Goal: Task Accomplishment & Management: Manage account settings

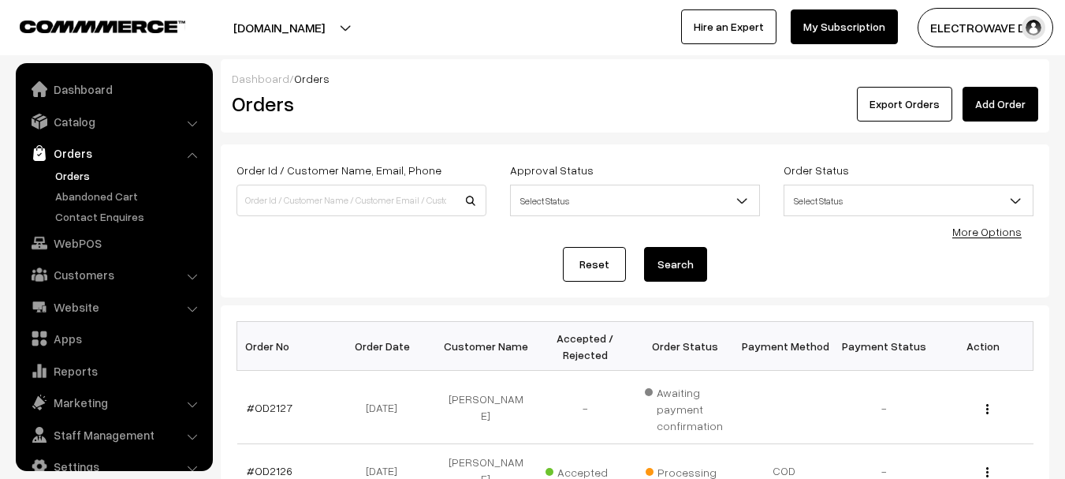
click at [258, 464] on link "#OD2126" at bounding box center [270, 470] width 46 height 13
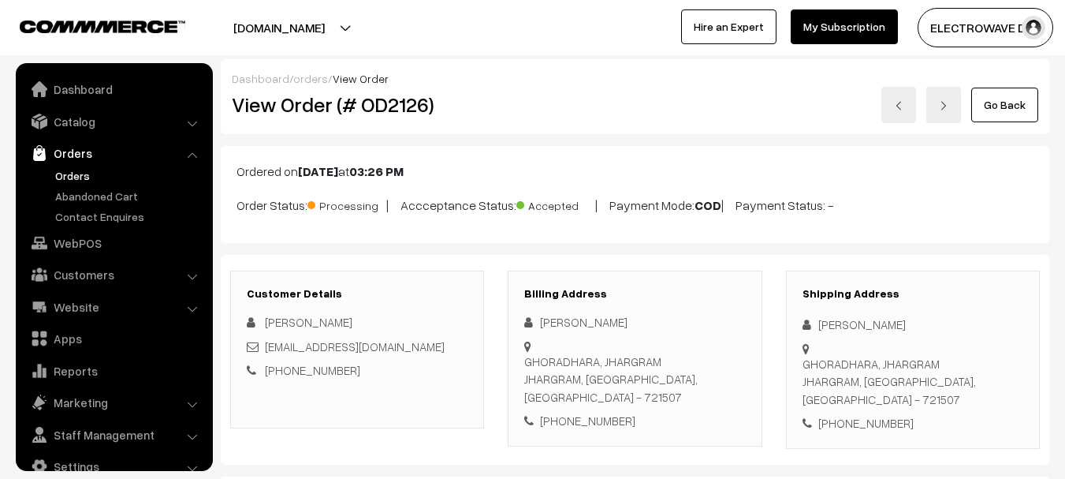
scroll to position [25, 0]
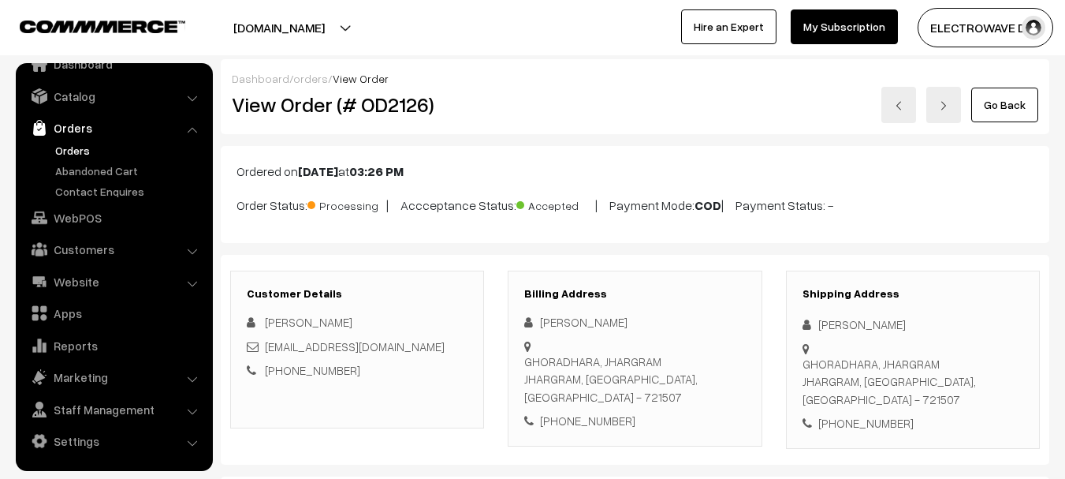
click at [405, 100] on h2 "View Order (# OD2126)" at bounding box center [358, 104] width 253 height 24
copy h2 "OD2126"
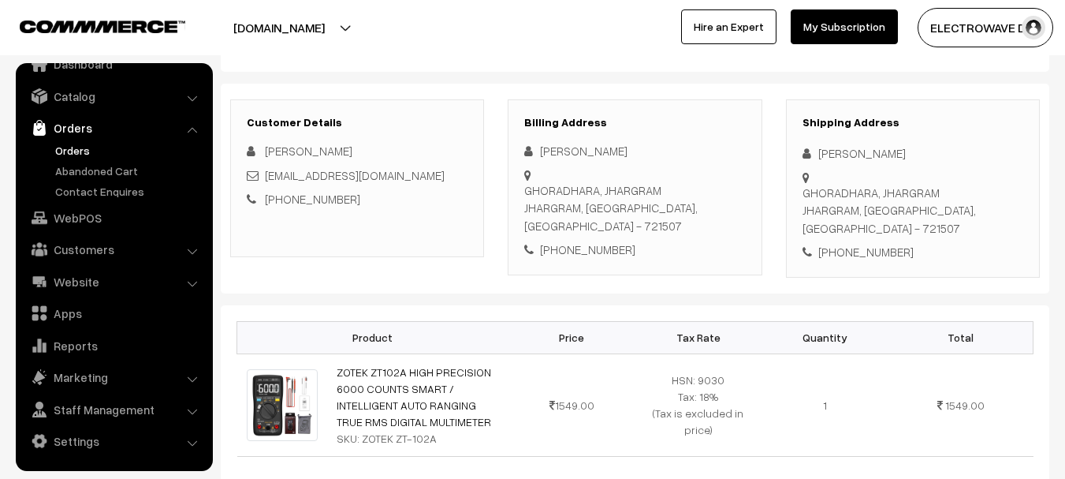
scroll to position [158, 0]
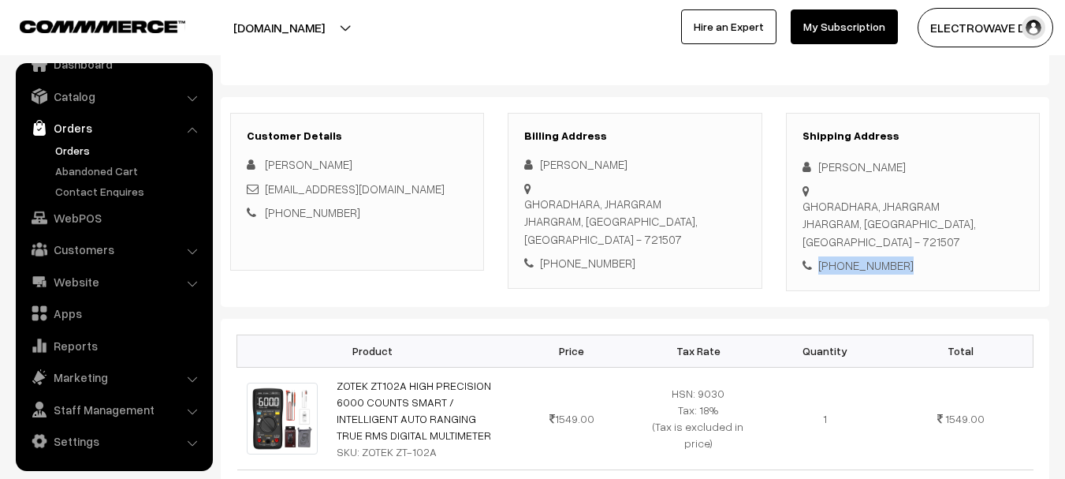
drag, startPoint x: 940, startPoint y: 241, endPoint x: 800, endPoint y: 216, distance: 141.8
click at [800, 216] on div "Shipping Address BRINDABAN MANDAL GHORADHARA, JHARGRAM JHARGRAM, West Bengal, I…" at bounding box center [913, 202] width 254 height 178
copy div "+91 9800121969"
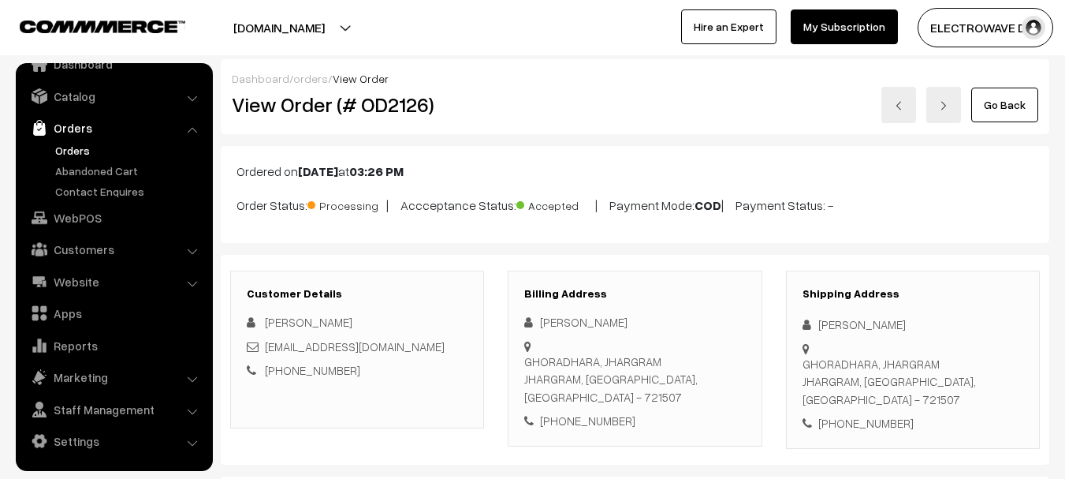
click at [387, 110] on h2 "View Order (# OD2126)" at bounding box center [358, 104] width 253 height 24
copy h2 "OD2126"
click at [387, 110] on h2 "View Order (# OD2126)" at bounding box center [358, 104] width 253 height 24
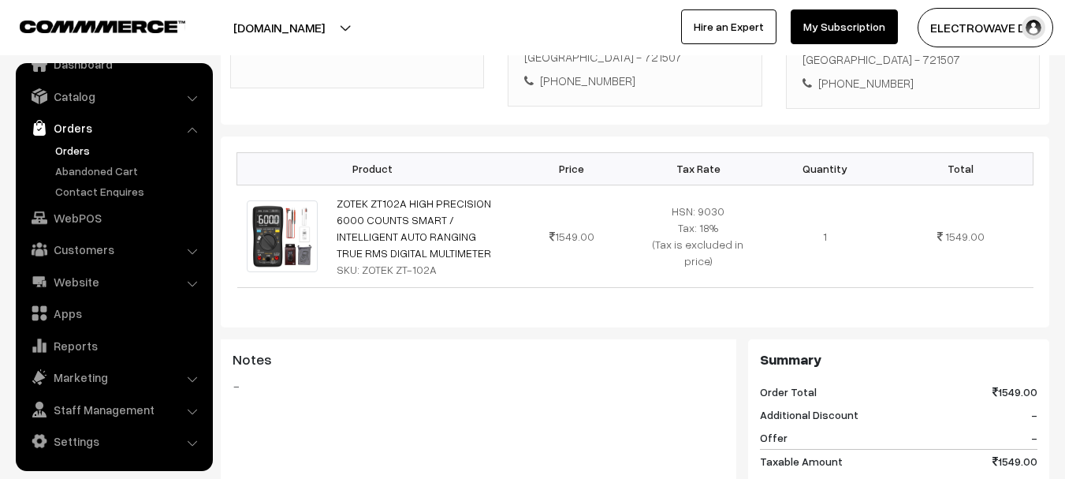
scroll to position [757, 0]
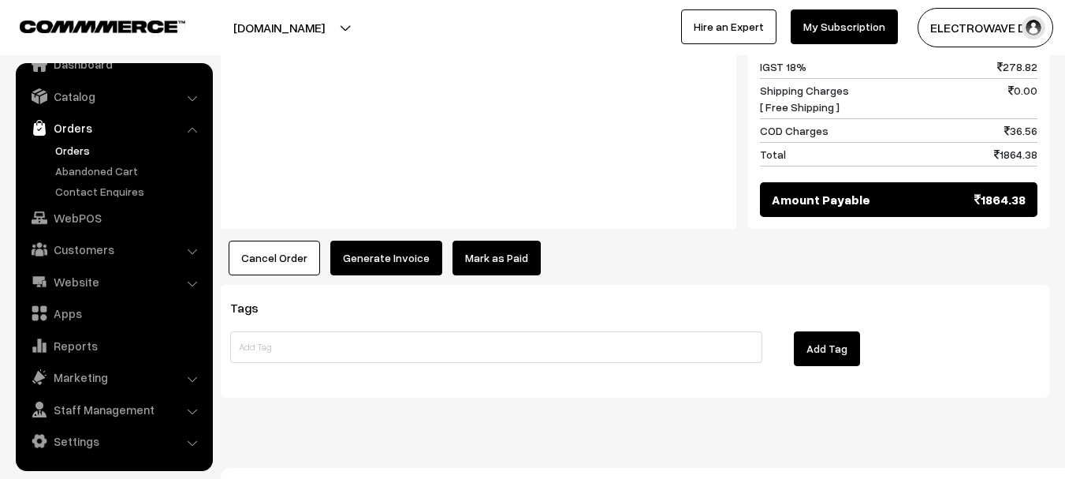
click at [367, 241] on button "Generate Invoice" at bounding box center [386, 258] width 112 height 35
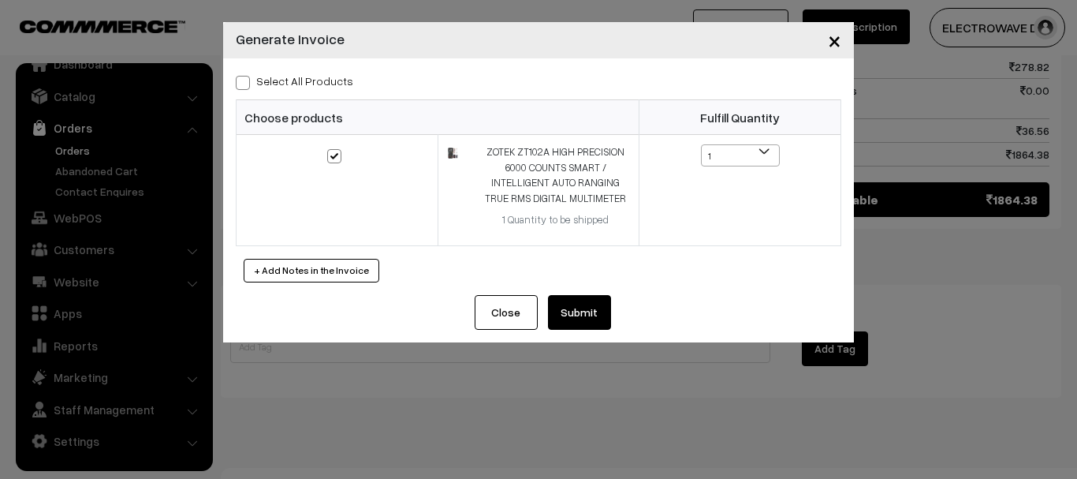
click at [511, 314] on button "Close" at bounding box center [506, 312] width 63 height 35
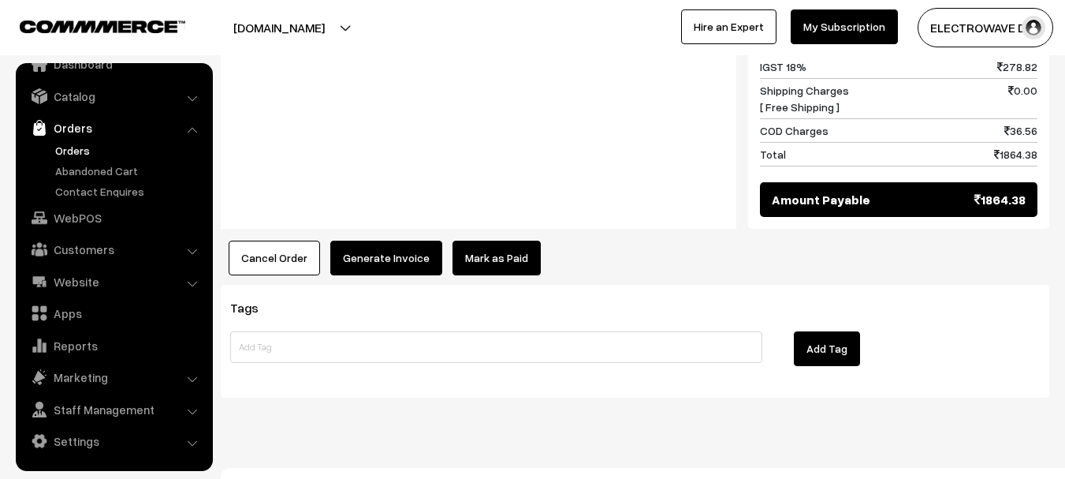
click at [83, 157] on link "Orders" at bounding box center [129, 150] width 156 height 17
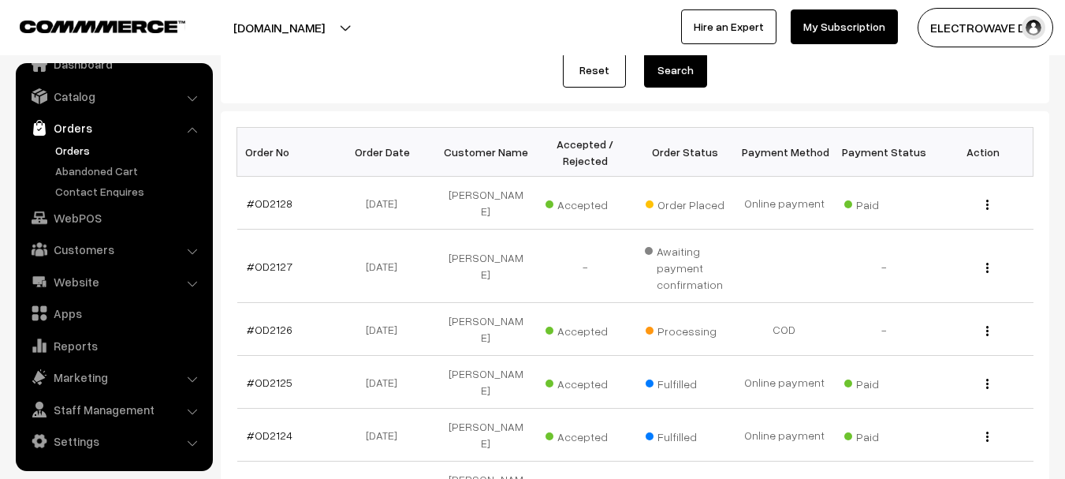
scroll to position [158, 0]
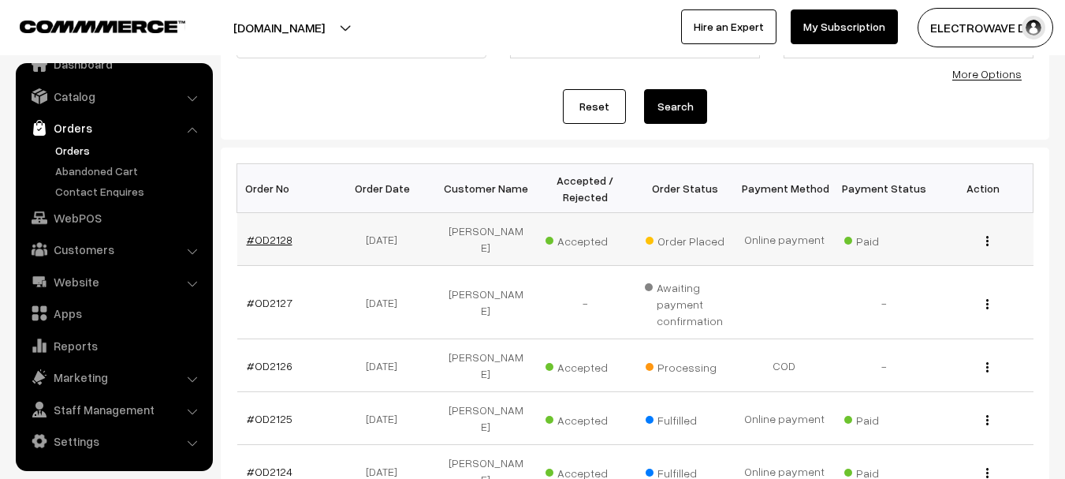
click at [261, 233] on link "#OD2128" at bounding box center [270, 239] width 46 height 13
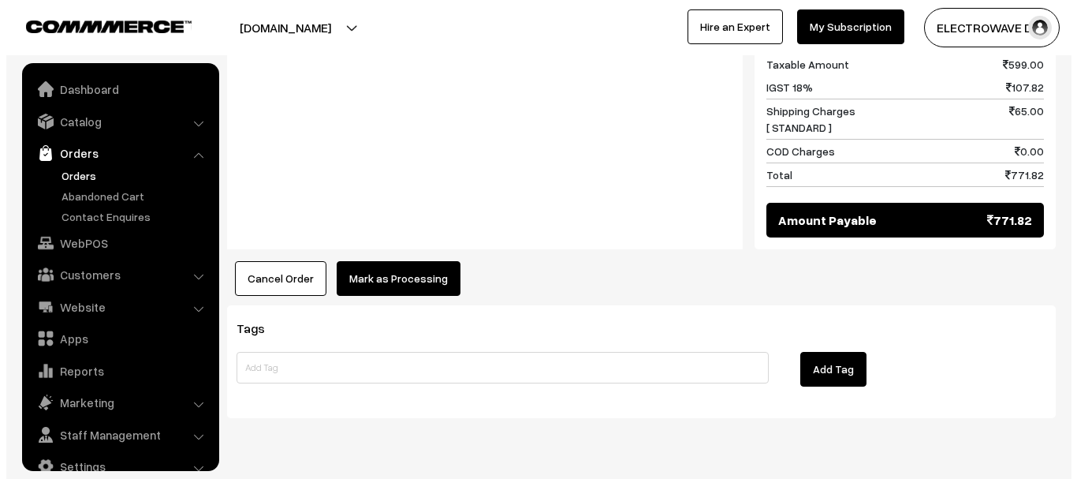
scroll to position [25, 0]
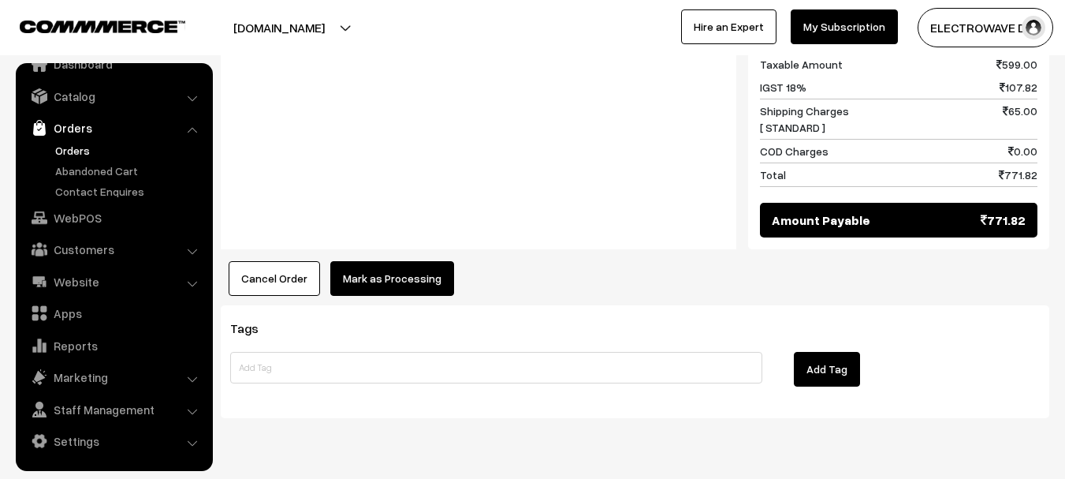
click at [408, 265] on button "Mark as Processing" at bounding box center [392, 278] width 124 height 35
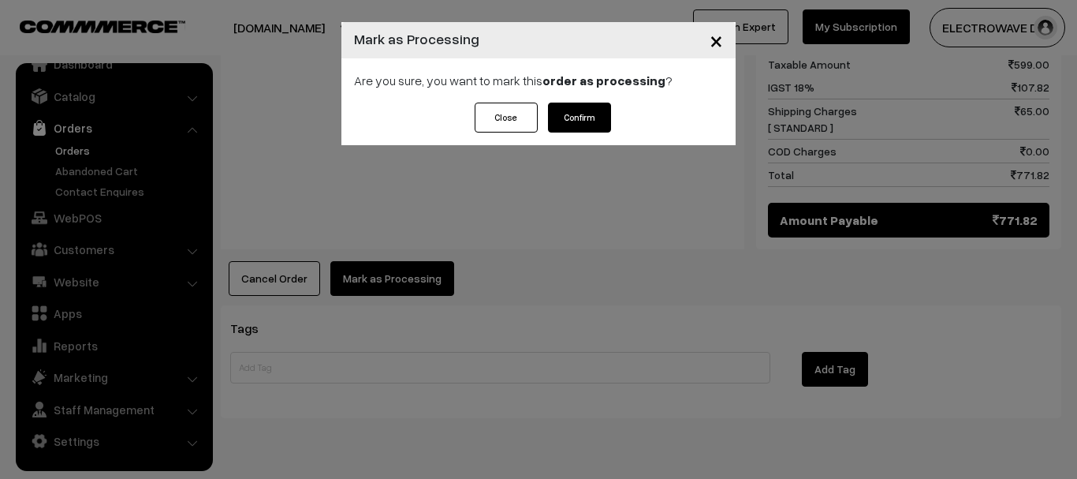
click at [578, 121] on button "Confirm" at bounding box center [579, 118] width 63 height 30
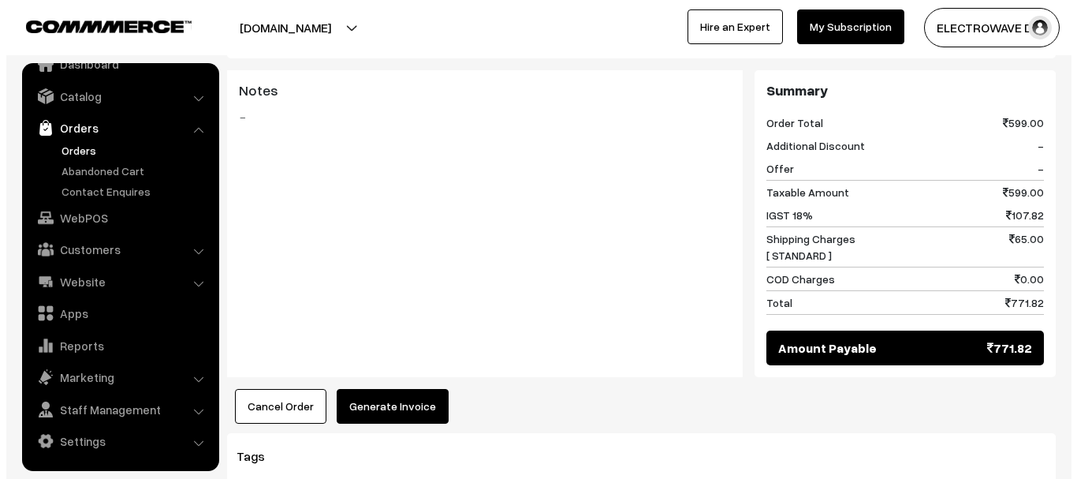
scroll to position [789, 0]
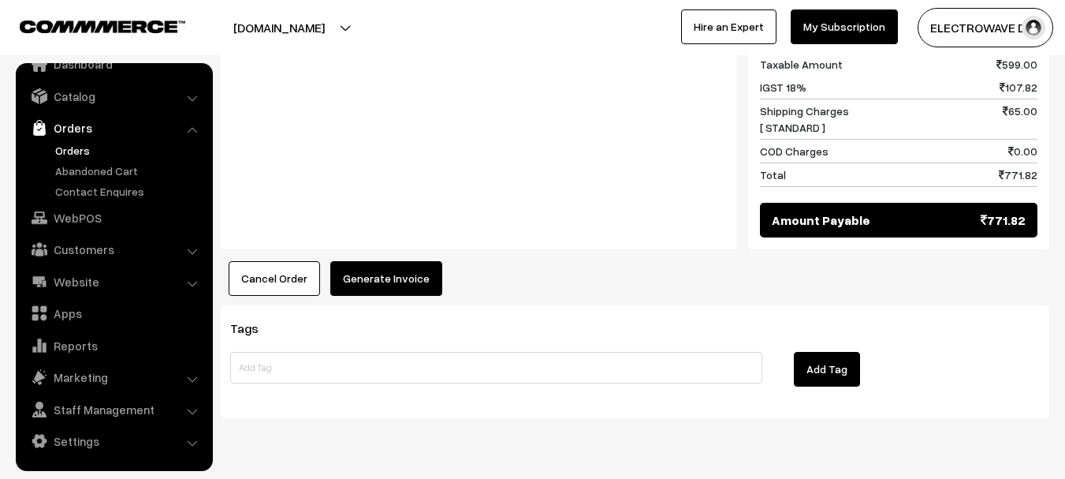
click at [402, 270] on button "Generate Invoice" at bounding box center [386, 278] width 112 height 35
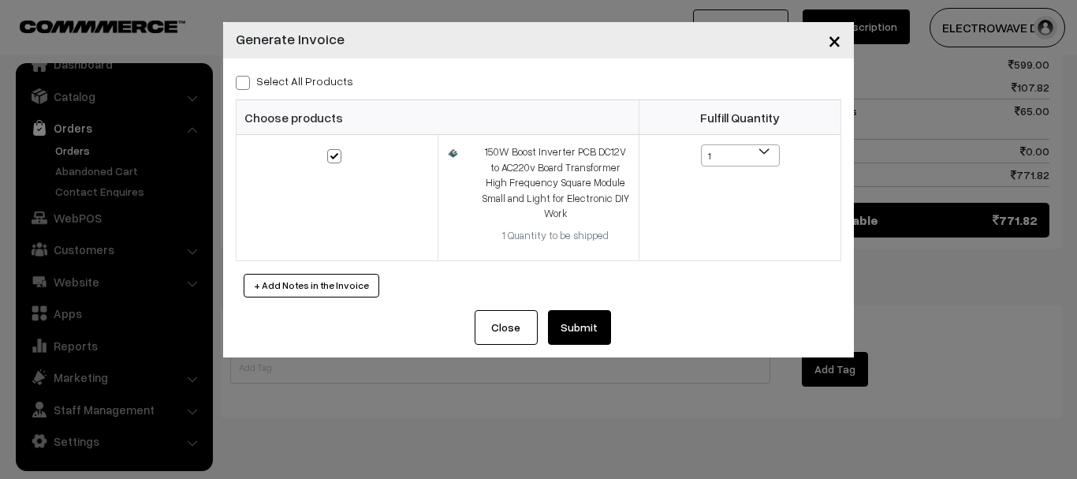
click at [585, 334] on div "Close Submit Back Fulfill Items" at bounding box center [538, 333] width 631 height 47
click at [584, 320] on button "Submit" at bounding box center [579, 327] width 63 height 35
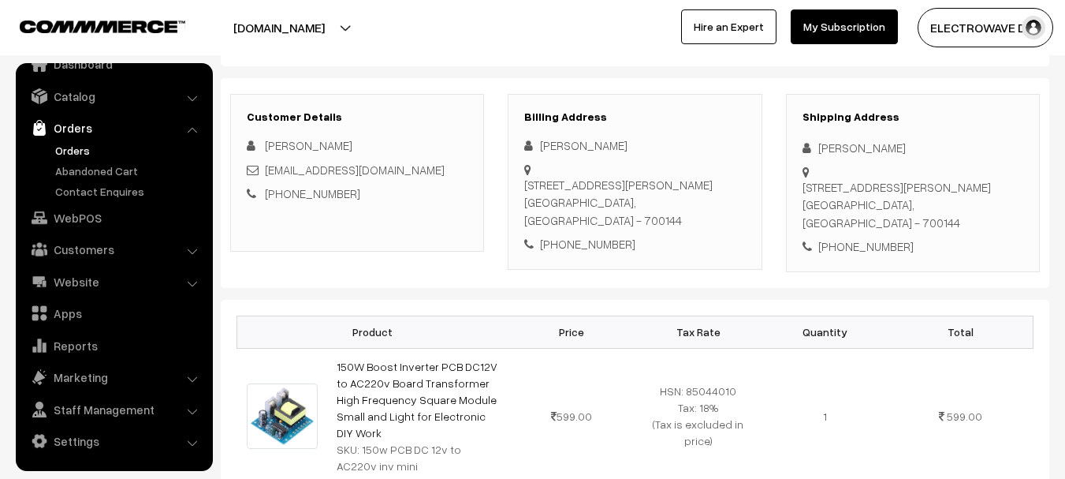
scroll to position [79, 0]
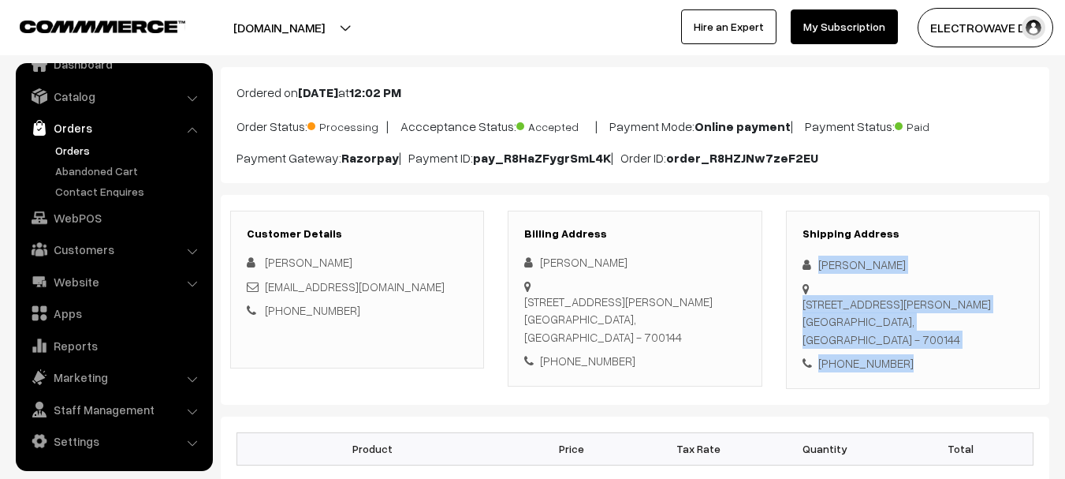
drag, startPoint x: 885, startPoint y: 354, endPoint x: 925, endPoint y: 401, distance: 62.1
click at [925, 401] on div "Customer Details Ananda Dutta anandadutta68@gmail.com +91 8296781245 Billing Ad…" at bounding box center [635, 300] width 829 height 210
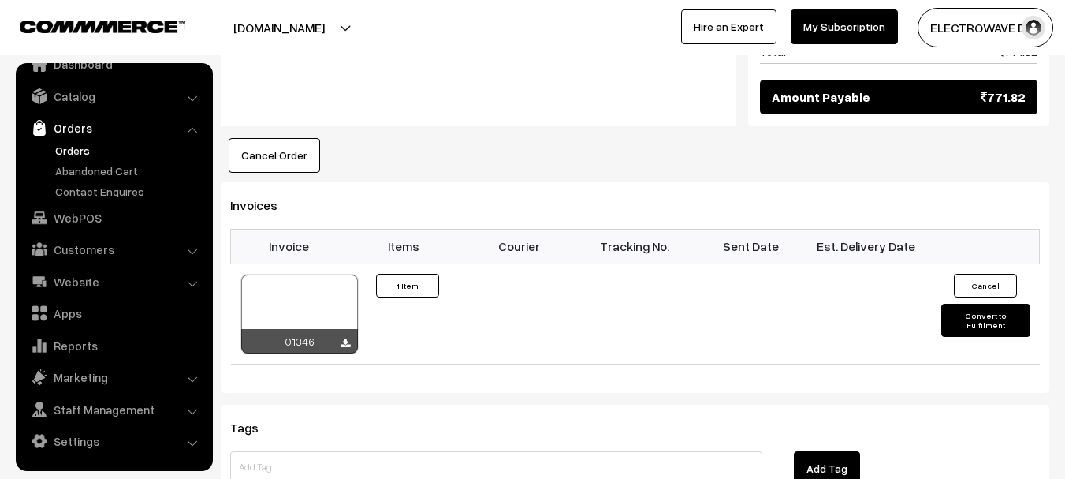
scroll to position [929, 0]
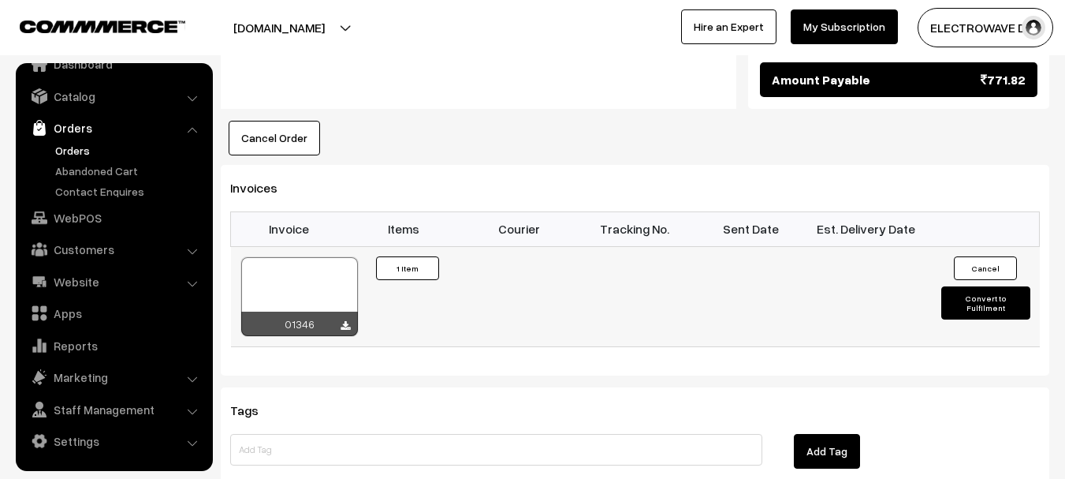
click at [258, 259] on div at bounding box center [299, 296] width 117 height 79
click at [79, 150] on link "Orders" at bounding box center [129, 150] width 156 height 17
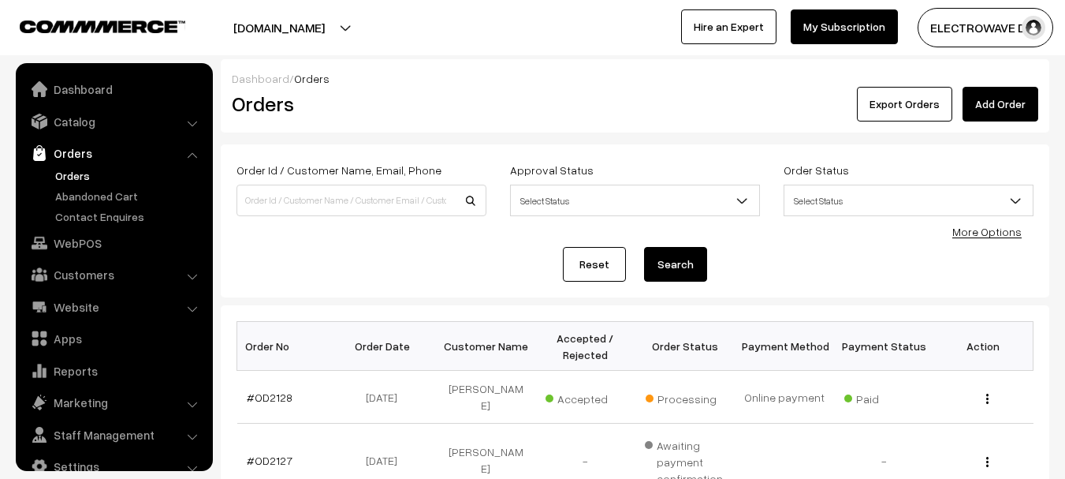
scroll to position [25, 0]
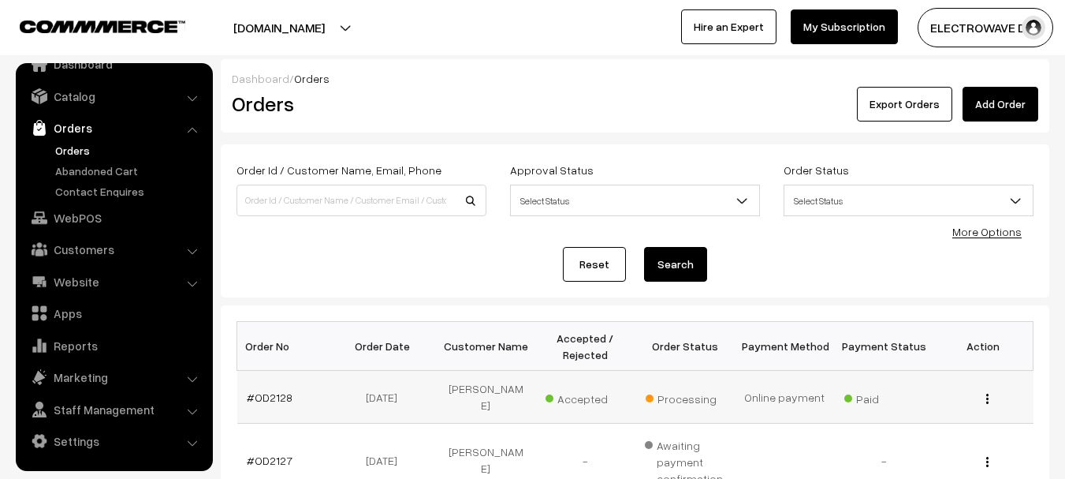
click at [267, 400] on td "#OD2128" at bounding box center [286, 397] width 99 height 53
click at [275, 392] on link "#OD2128" at bounding box center [270, 396] width 46 height 13
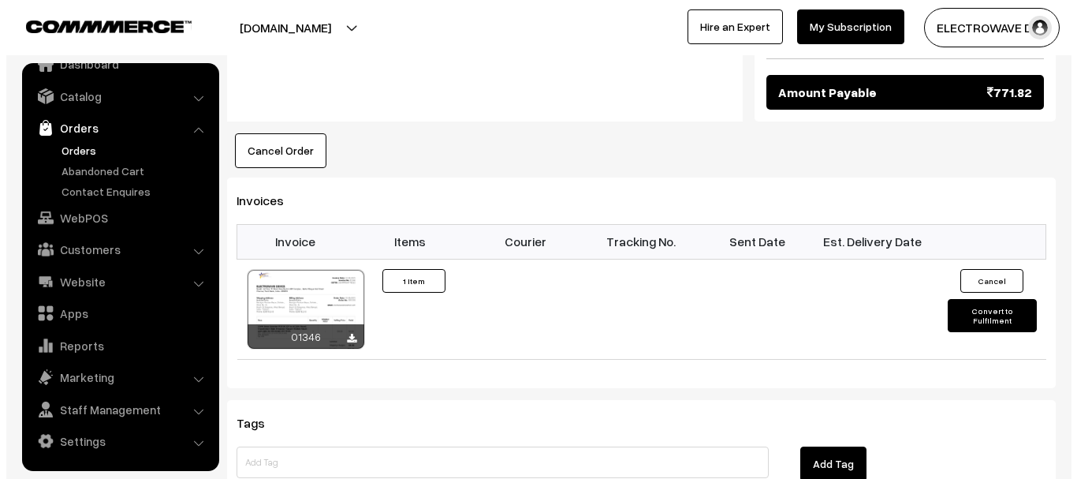
scroll to position [905, 0]
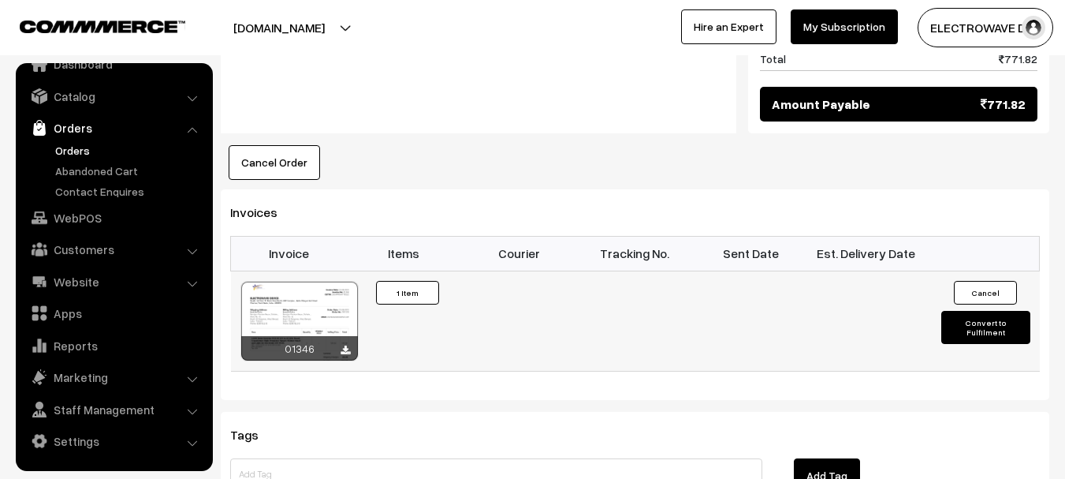
click at [961, 311] on button "Convert to Fulfilment" at bounding box center [986, 327] width 89 height 33
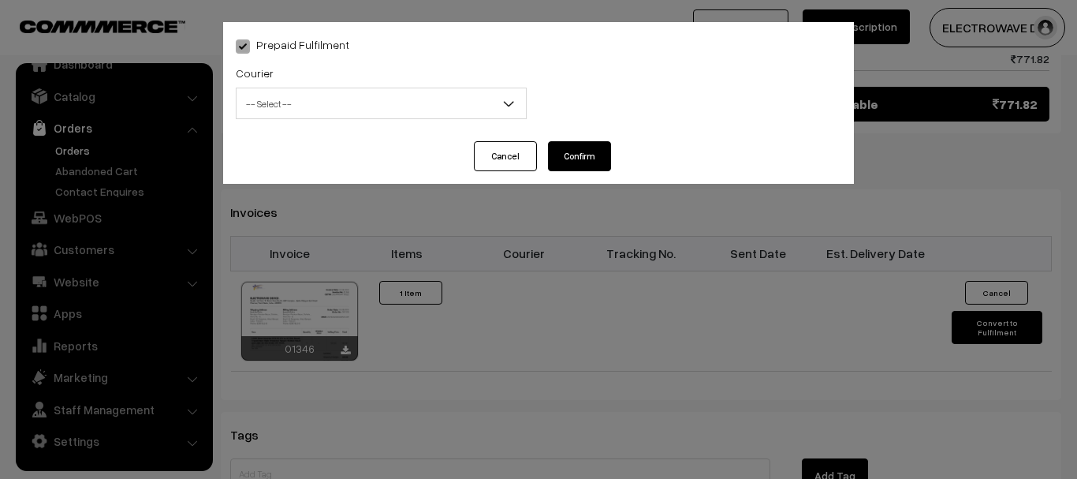
click at [315, 106] on span "-- Select --" at bounding box center [381, 104] width 289 height 28
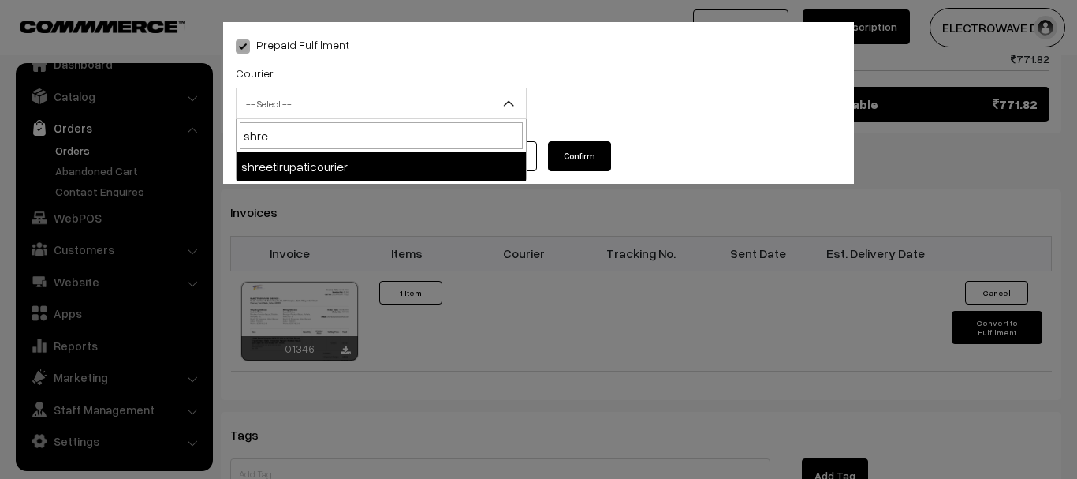
type input "shree"
select select "8"
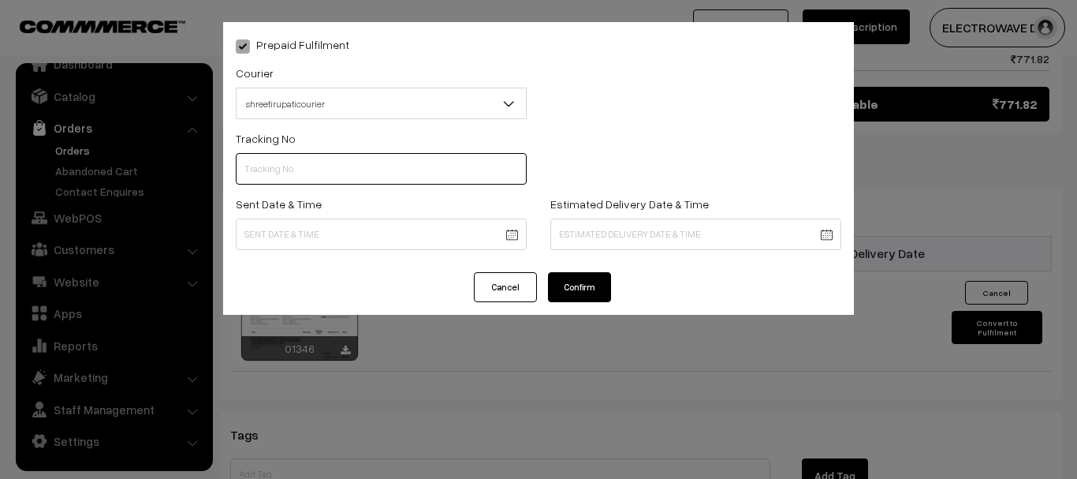
click at [318, 166] on input "text" at bounding box center [381, 169] width 291 height 32
type input "7"
type input "374800045732"
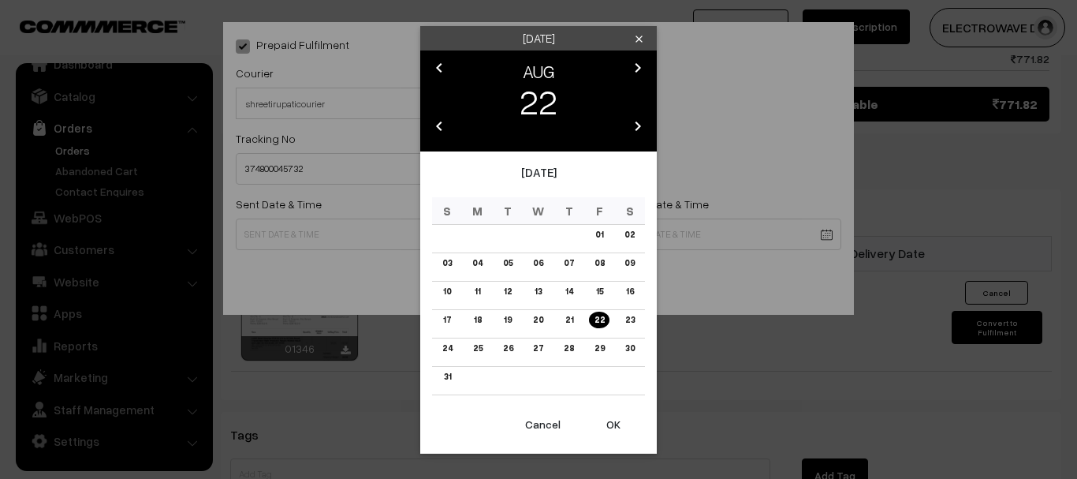
click at [614, 420] on button "OK" at bounding box center [613, 424] width 63 height 35
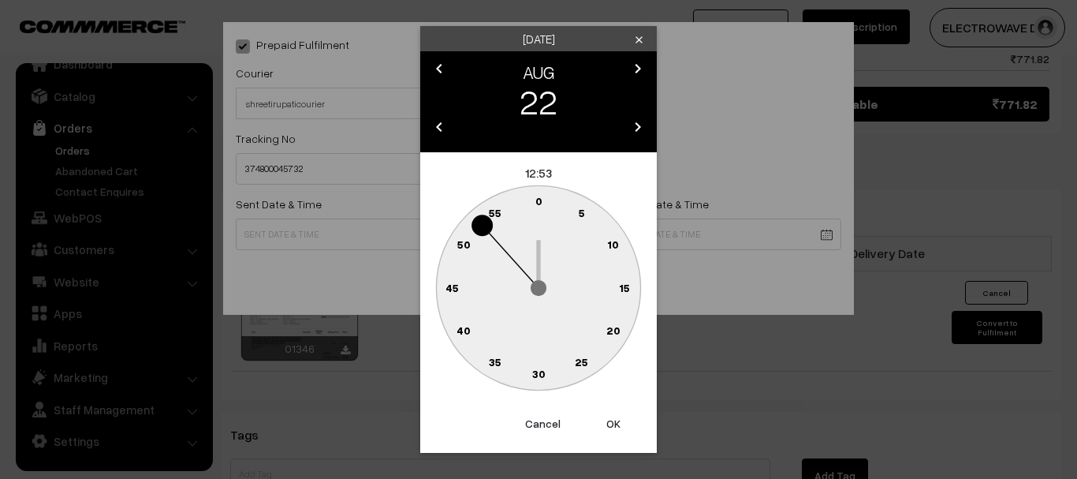
click at [614, 420] on button "OK" at bounding box center [613, 423] width 63 height 35
type input "22-08-2025 12:53"
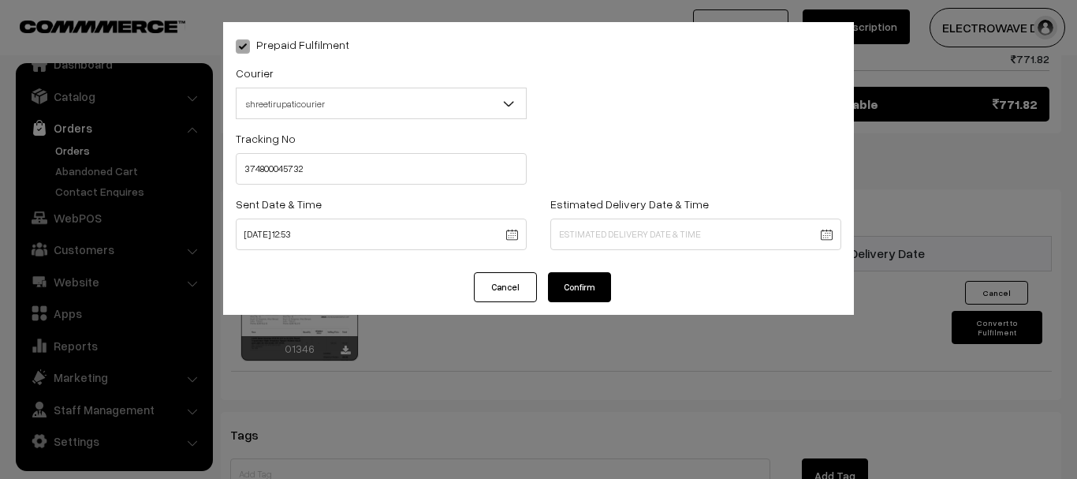
drag, startPoint x: 614, startPoint y: 420, endPoint x: 604, endPoint y: 244, distance: 175.3
click at [604, 244] on div "Prepaid Fulfilment Courier -- Select -- BlueDart Xpressbees Delhivery Speed Pos…" at bounding box center [538, 239] width 1077 height 479
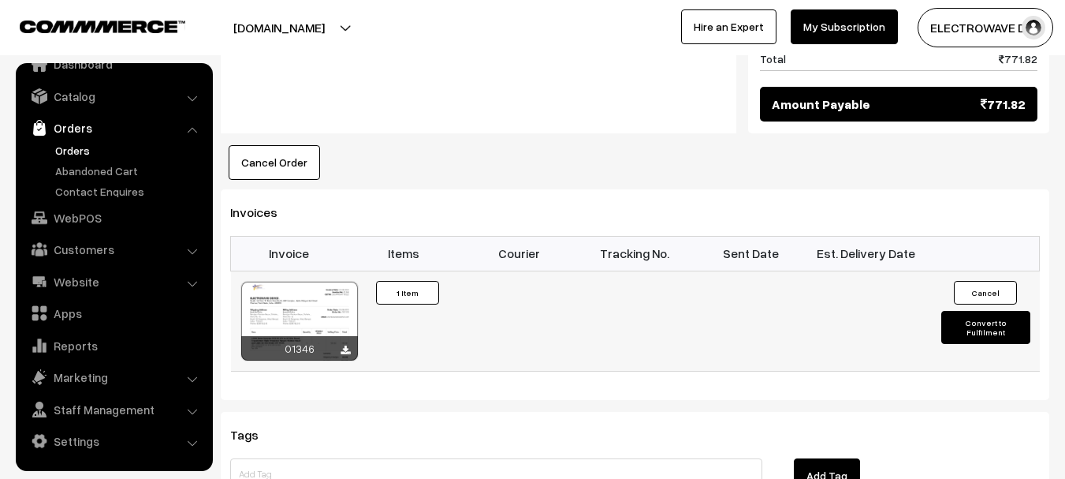
click at [1000, 311] on button "Convert to Fulfilment" at bounding box center [986, 327] width 89 height 33
select select "0"
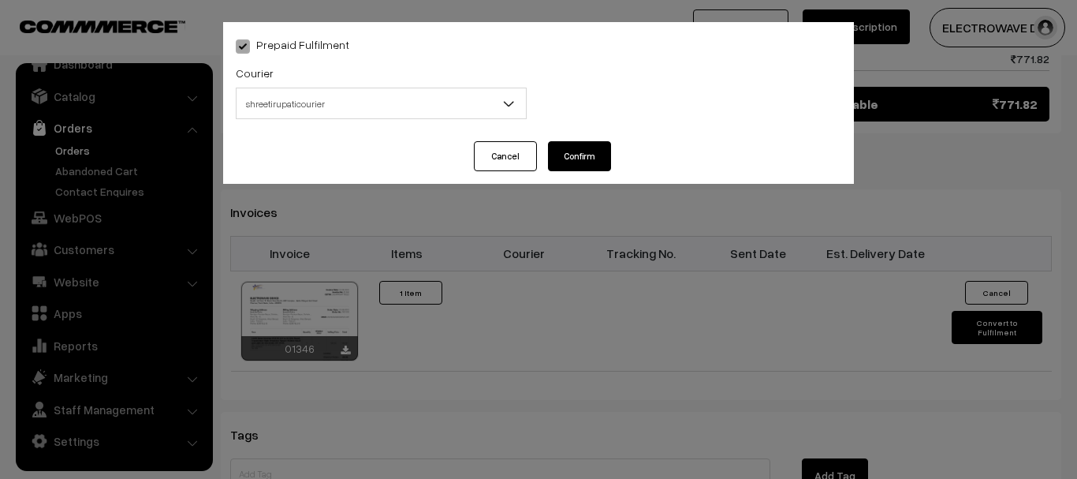
click at [452, 104] on span "shreetirupaticourier" at bounding box center [381, 104] width 289 height 28
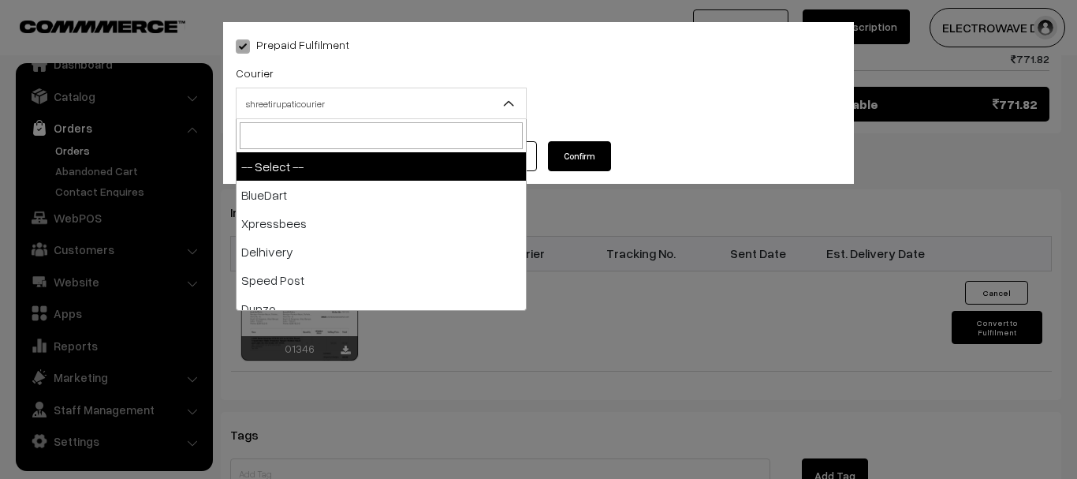
click at [452, 104] on span "shreetirupaticourier" at bounding box center [381, 104] width 289 height 28
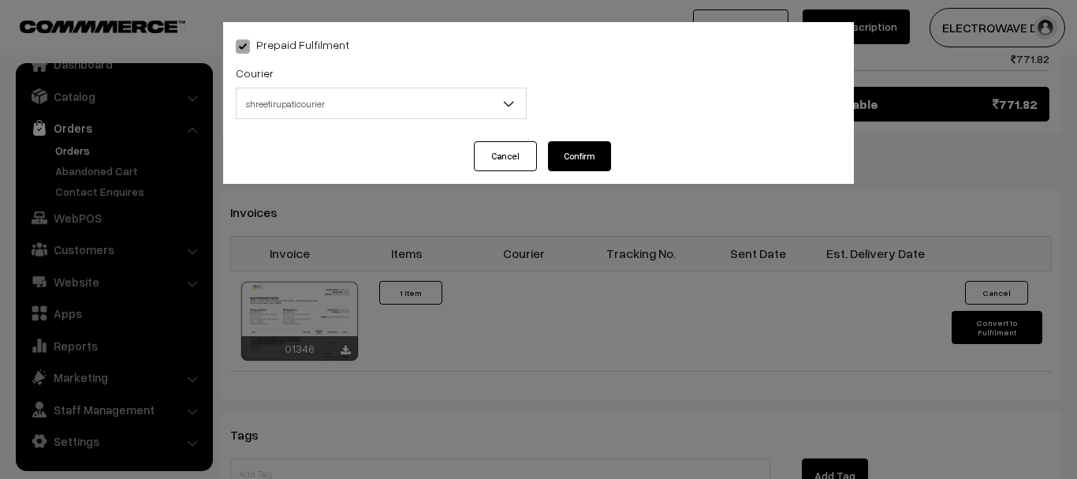
click at [452, 104] on span "shreetirupaticourier" at bounding box center [381, 104] width 289 height 28
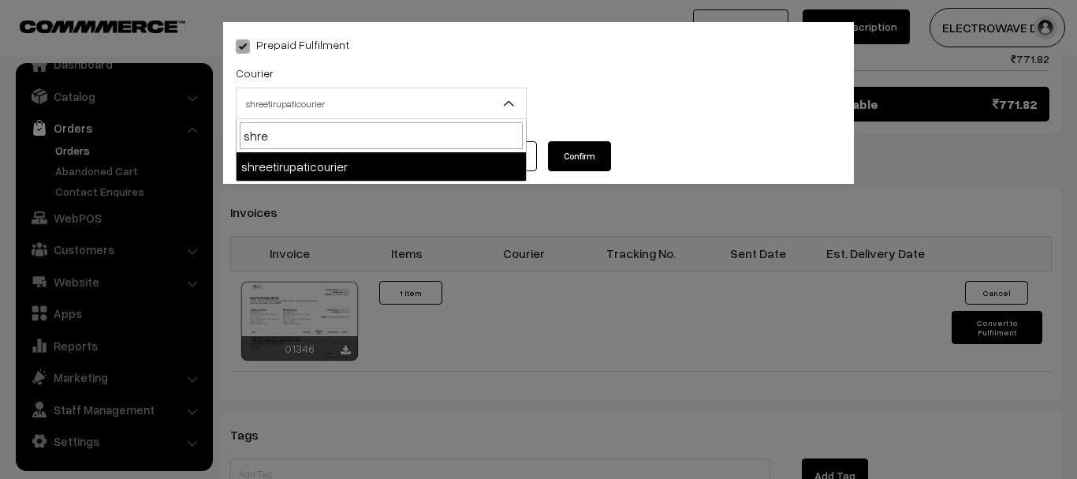
type input "shree"
select select "8"
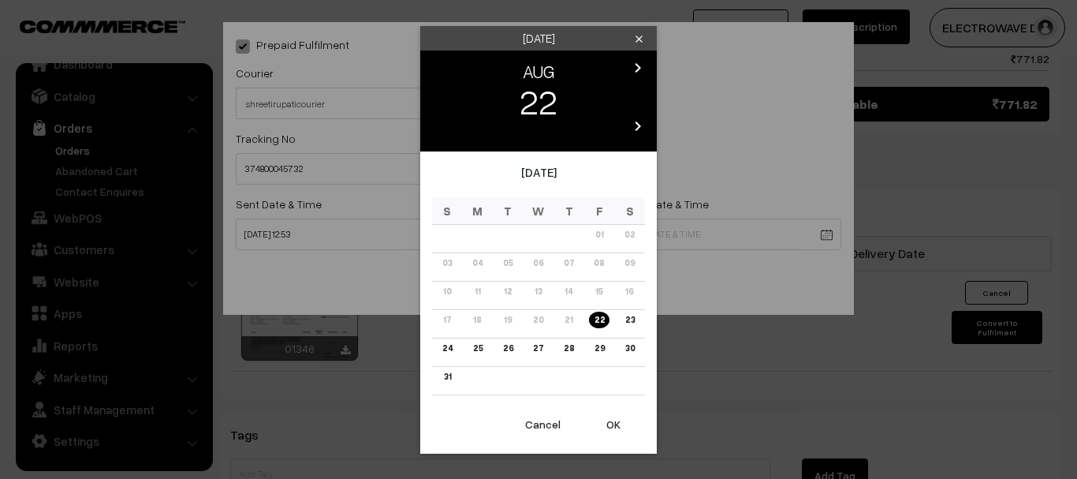
click at [509, 353] on link "26" at bounding box center [508, 348] width 20 height 17
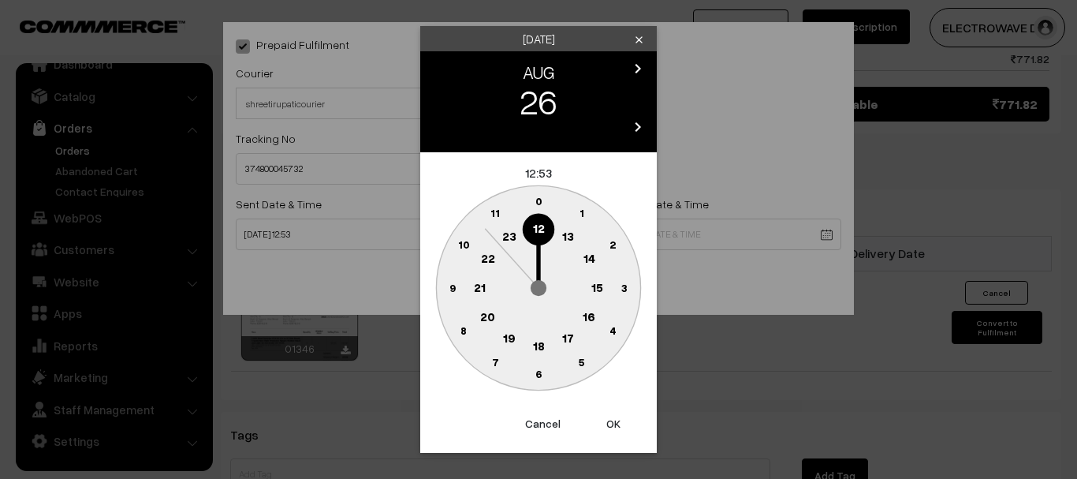
click at [509, 353] on circle at bounding box center [510, 339] width 32 height 32
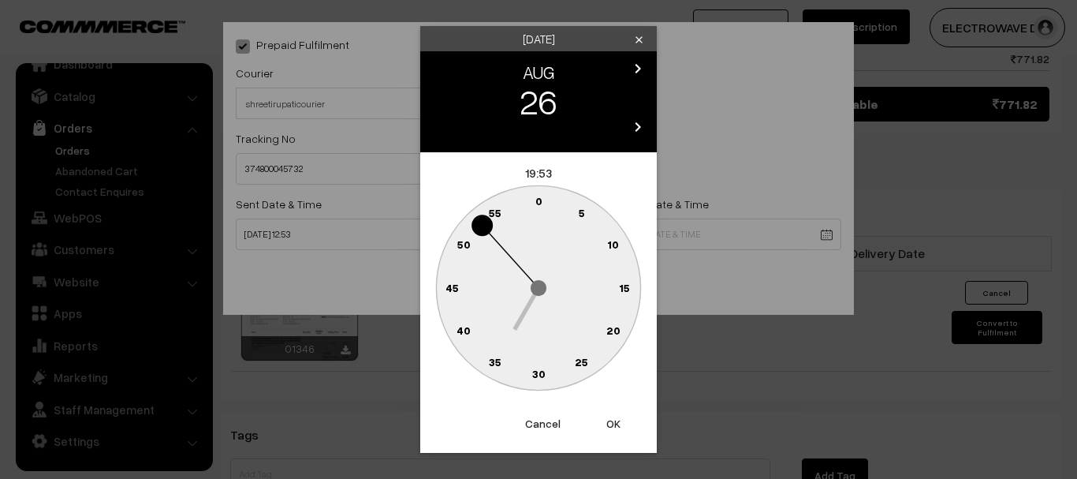
click at [618, 427] on button "OK" at bounding box center [613, 423] width 63 height 35
type input "26-08-2025 19:53"
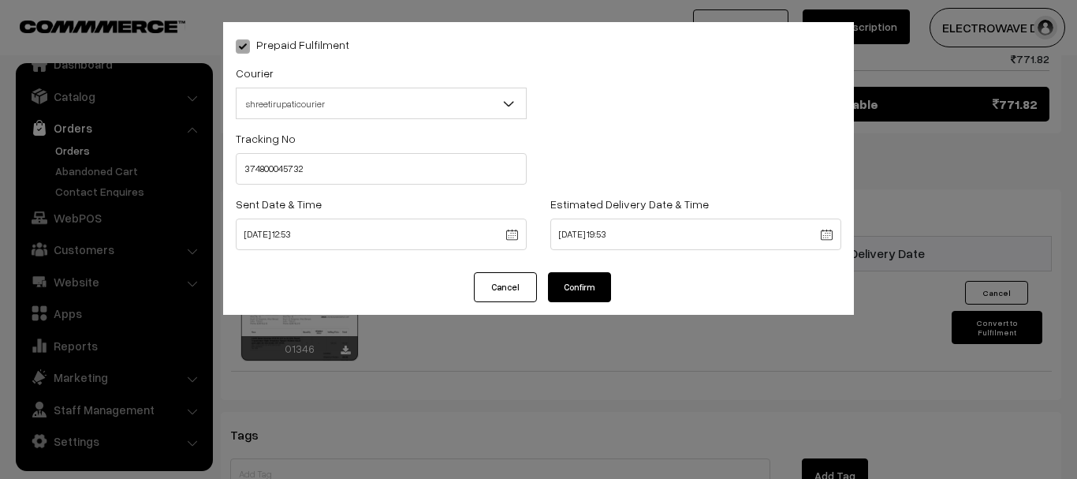
click at [618, 427] on div "Prepaid Fulfilment Courier -- Select -- BlueDart Xpressbees Delhivery Speed Pos…" at bounding box center [538, 239] width 1077 height 479
click at [586, 280] on button "Confirm" at bounding box center [579, 287] width 63 height 30
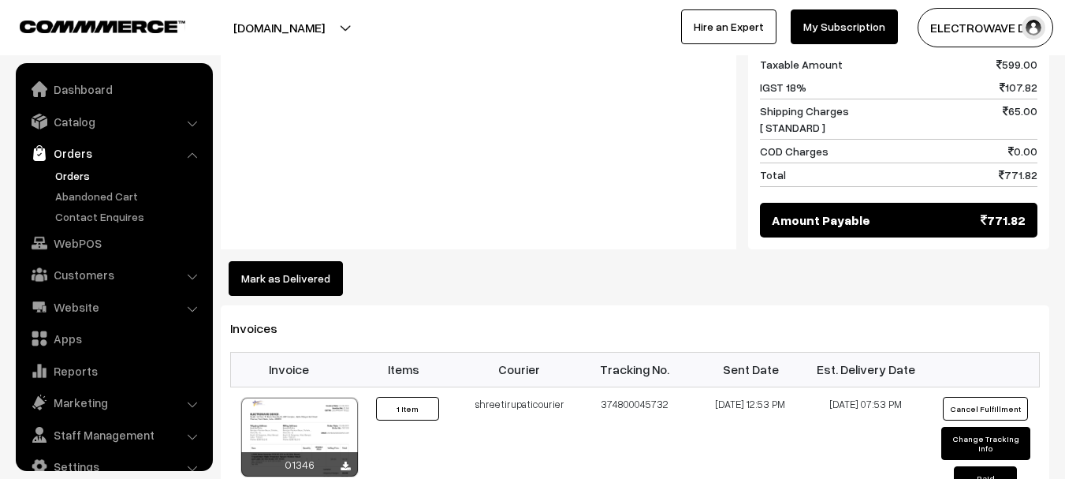
click at [66, 173] on link "Orders" at bounding box center [129, 175] width 156 height 17
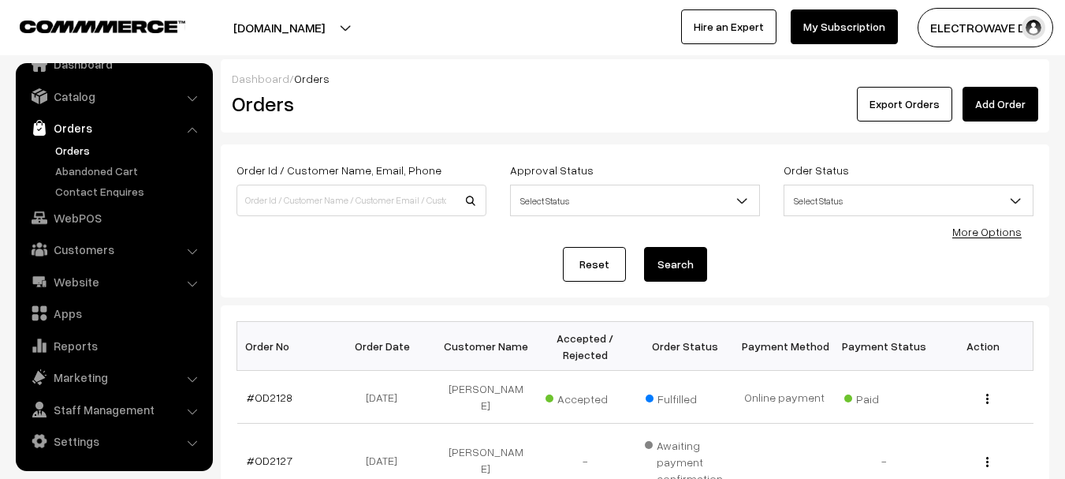
click at [74, 153] on link "Orders" at bounding box center [129, 150] width 156 height 17
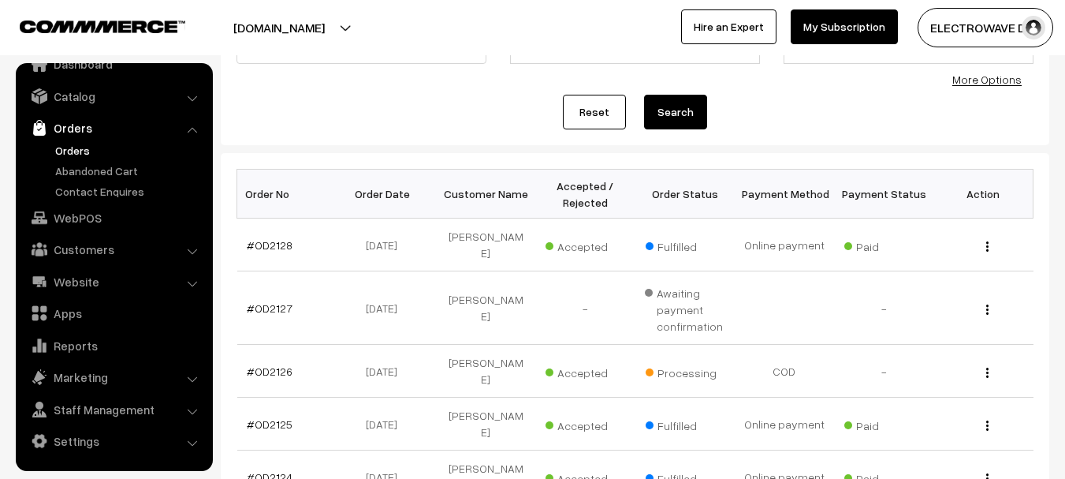
scroll to position [237, 0]
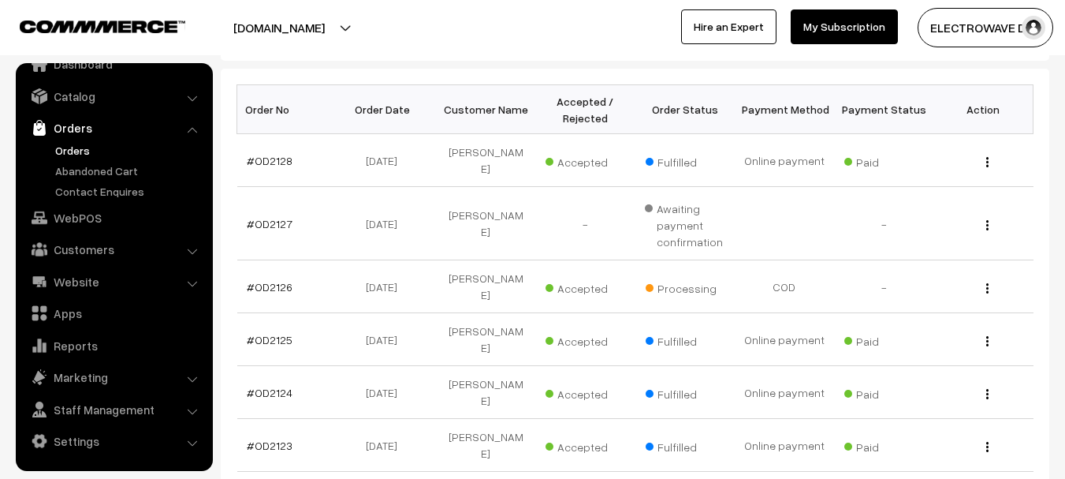
click at [77, 148] on link "Orders" at bounding box center [129, 150] width 156 height 17
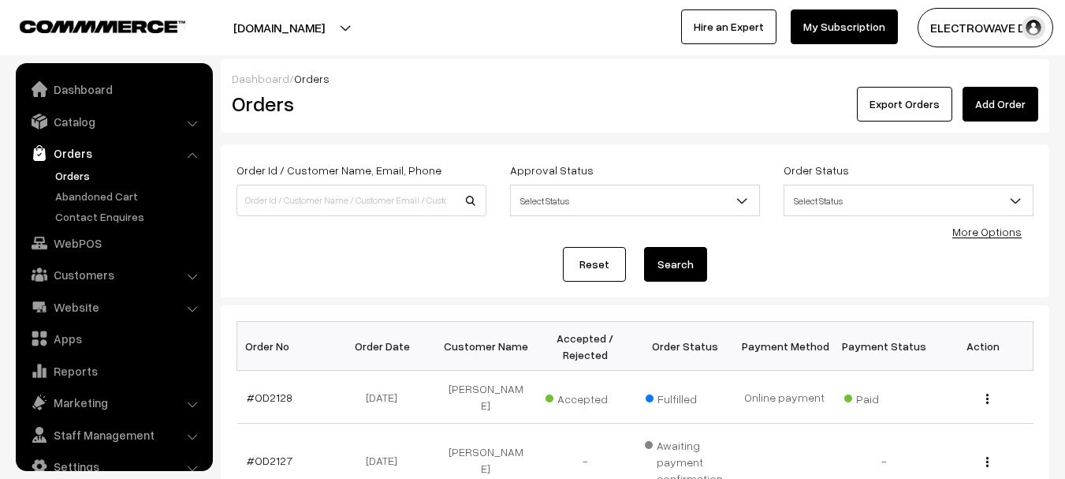
scroll to position [25, 0]
